Goal: Transaction & Acquisition: Purchase product/service

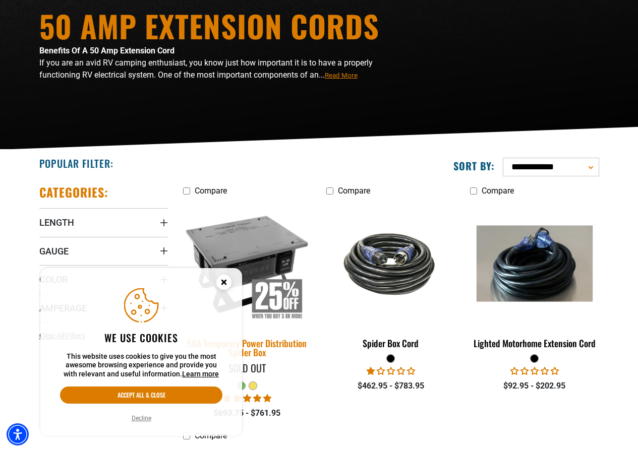
scroll to position [151, 0]
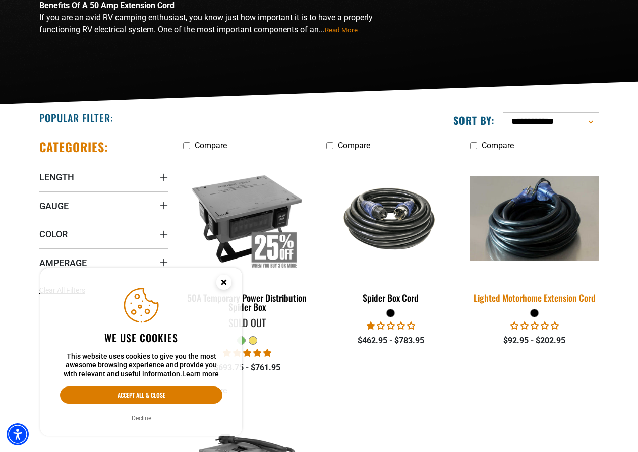
click at [518, 298] on div "Lighted Motorhome Extension Cord" at bounding box center [534, 297] width 129 height 9
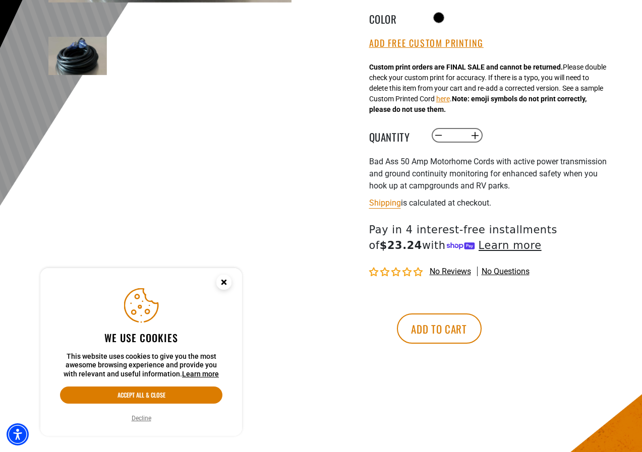
scroll to position [303, 0]
